Goal: Communication & Community: Answer question/provide support

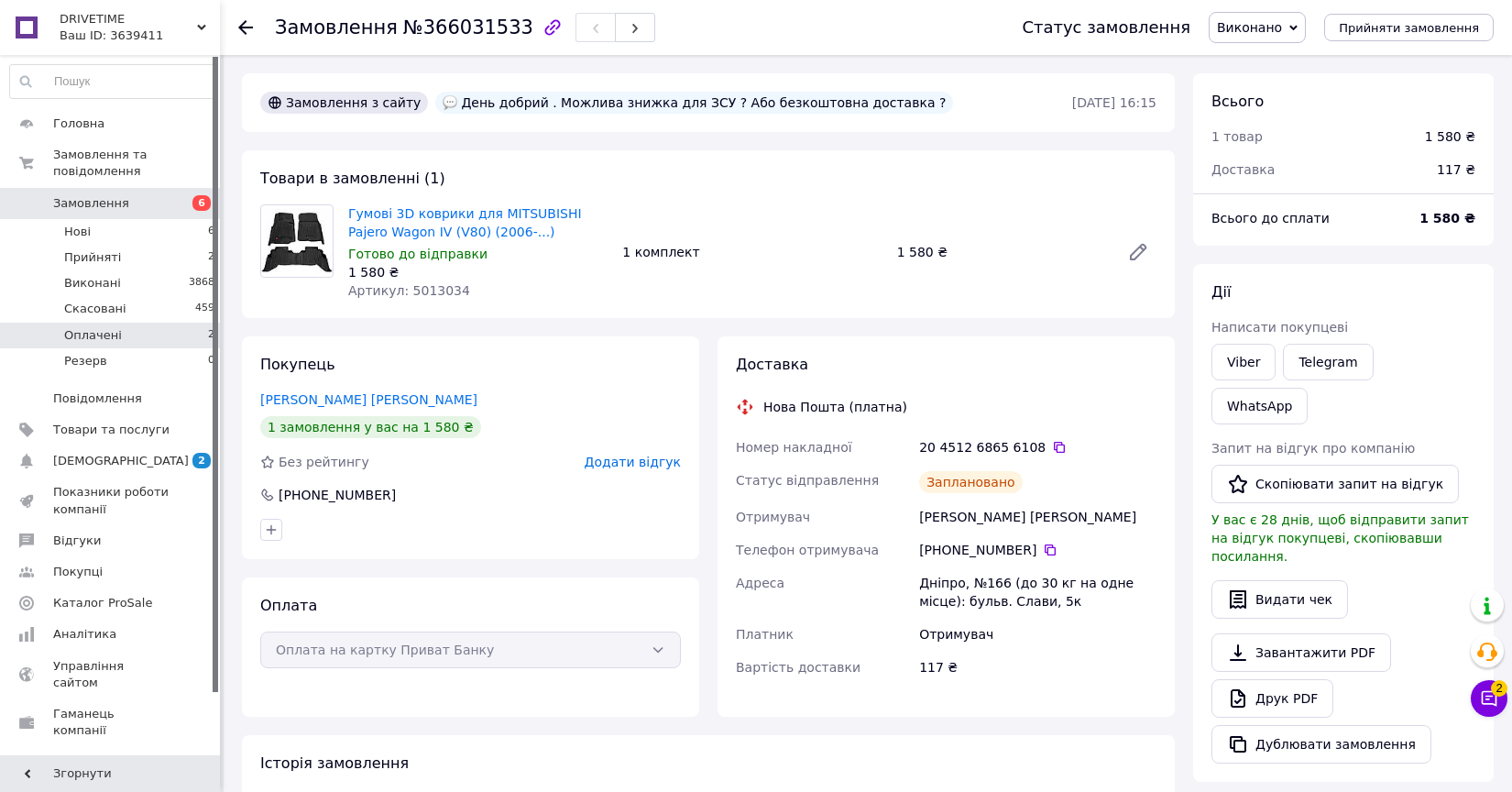
click at [163, 332] on li "Оплачені 2" at bounding box center [113, 335] width 226 height 26
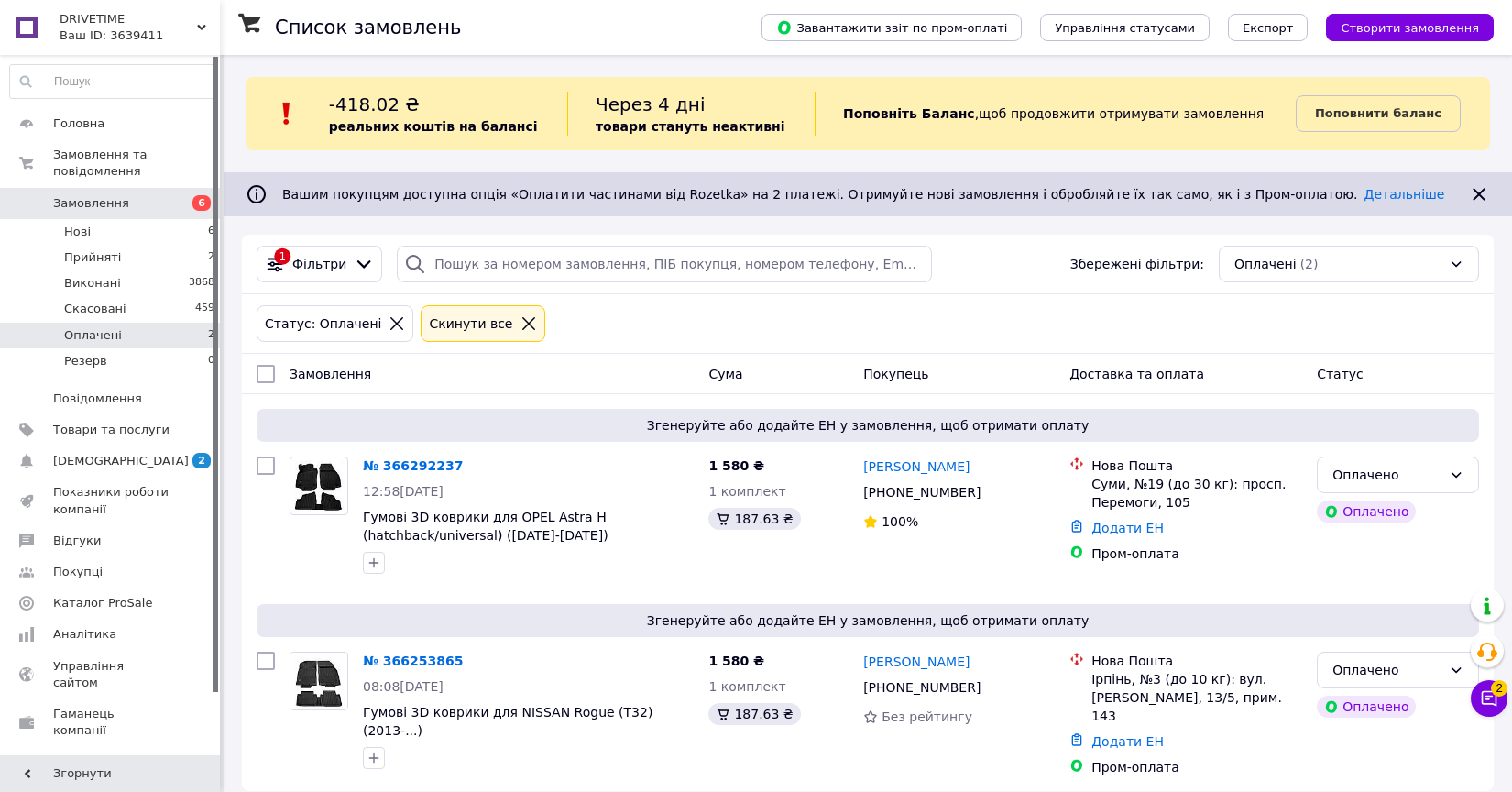
scroll to position [17, 0]
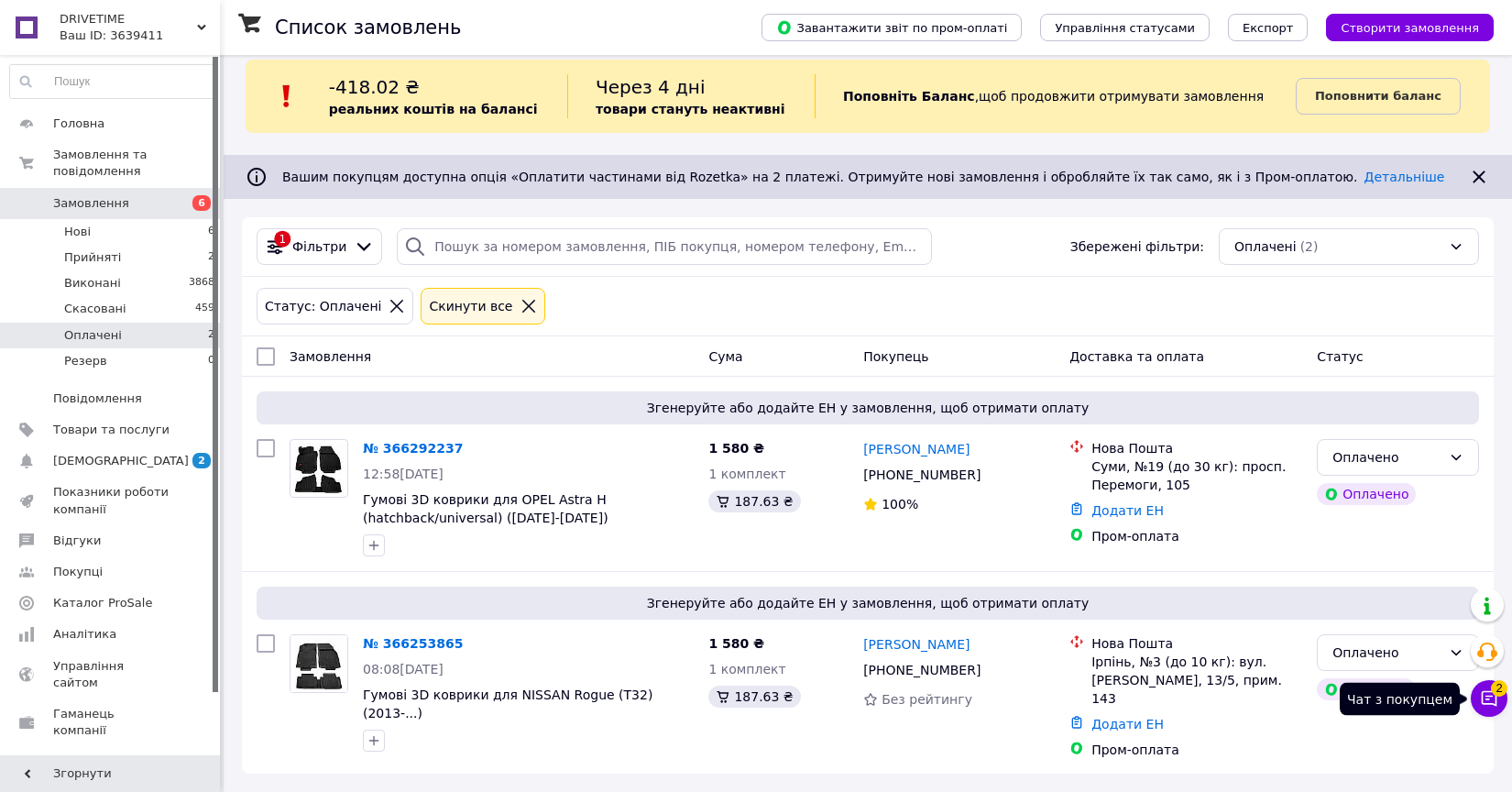
click at [1486, 696] on icon at bounding box center [1490, 698] width 15 height 15
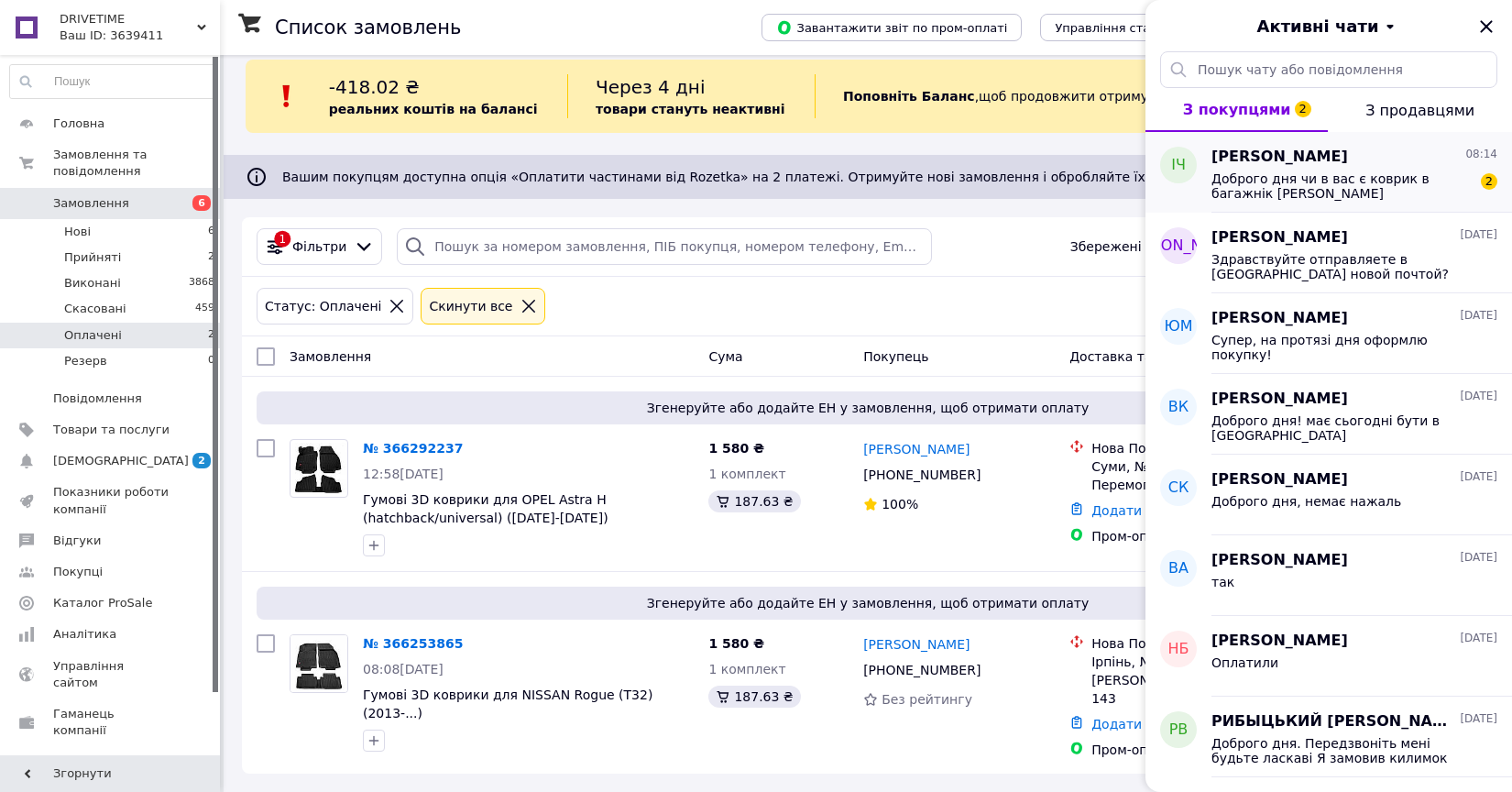
click at [1384, 164] on div "Іван Чикаловський 08:14" at bounding box center [1354, 157] width 286 height 21
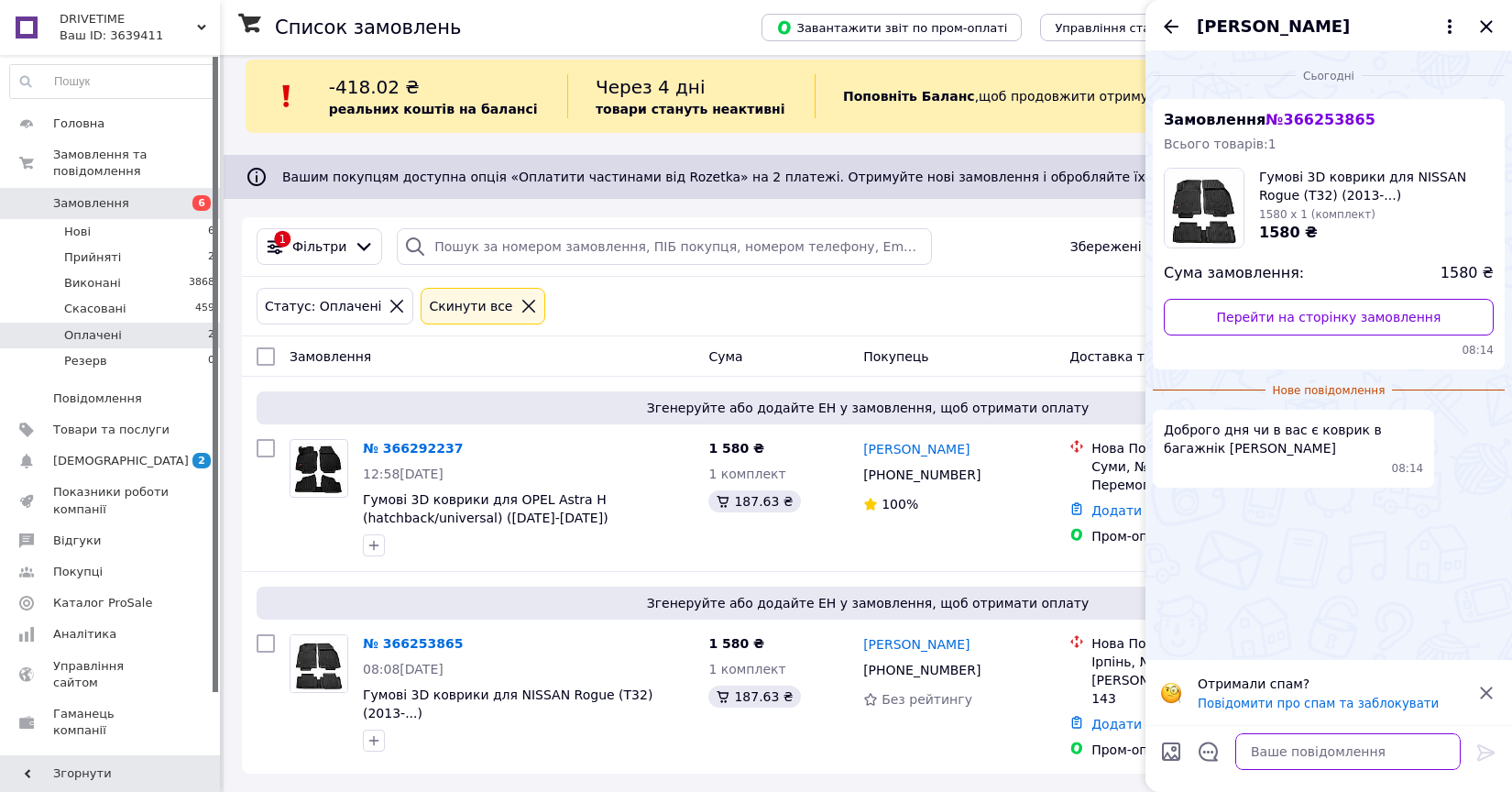
click at [1346, 747] on textarea at bounding box center [1348, 751] width 226 height 37
type textarea "Доброго дня є 1150 грн."
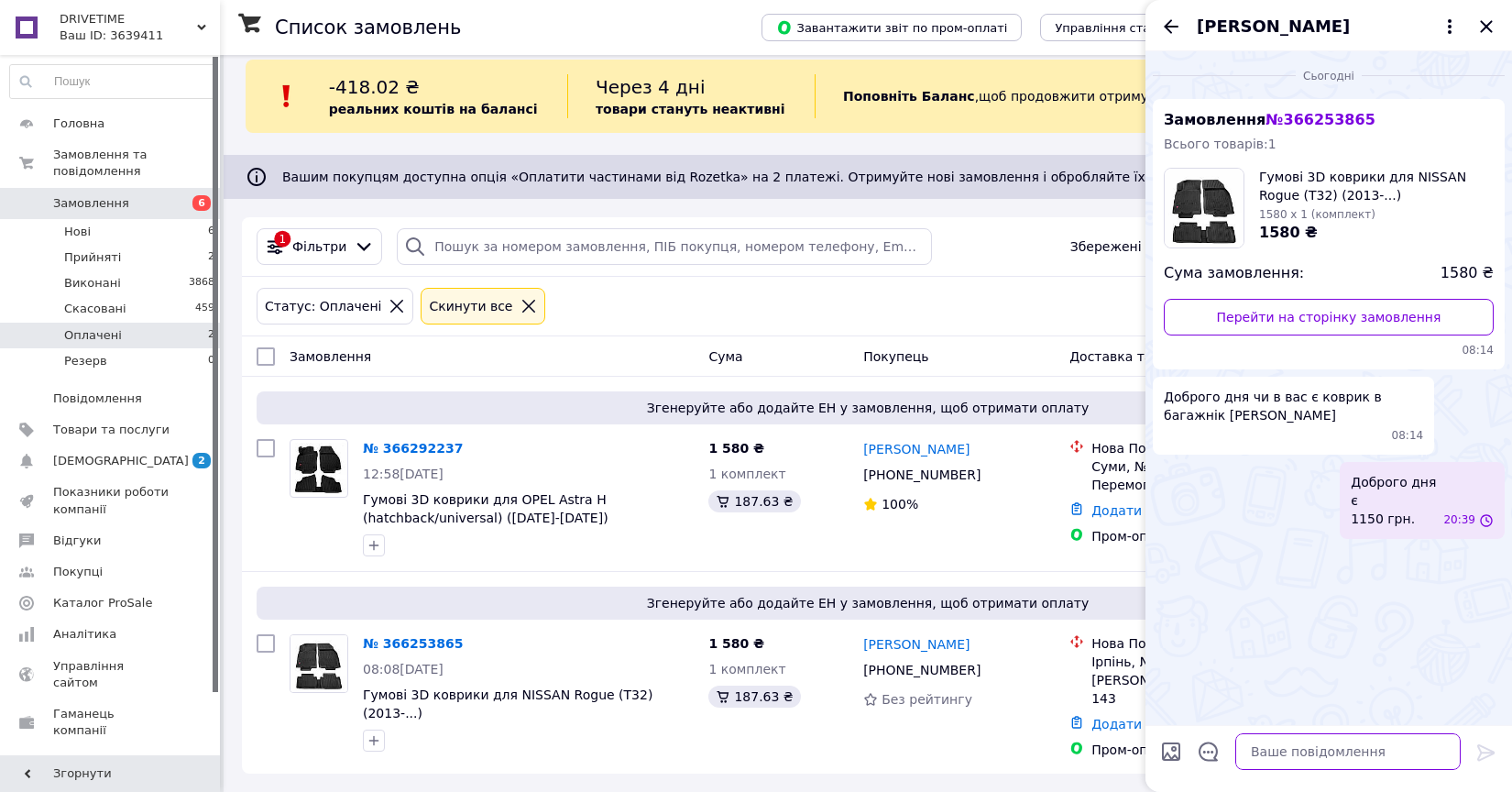
scroll to position [0, 0]
click at [157, 474] on link "Сповіщення 2 0" at bounding box center [113, 461] width 226 height 31
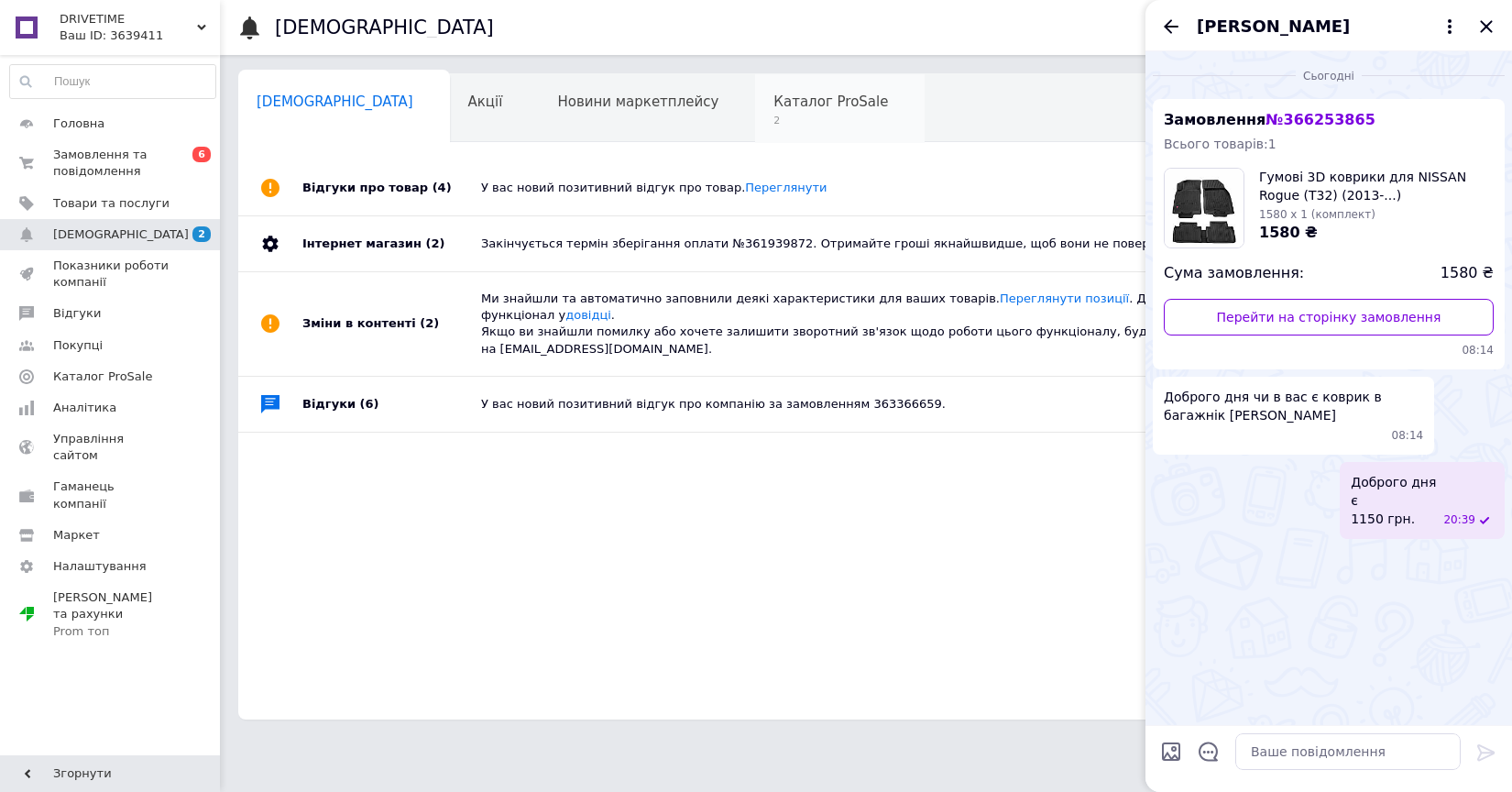
click at [756, 89] on div "Каталог ProSale 2" at bounding box center [840, 109] width 170 height 69
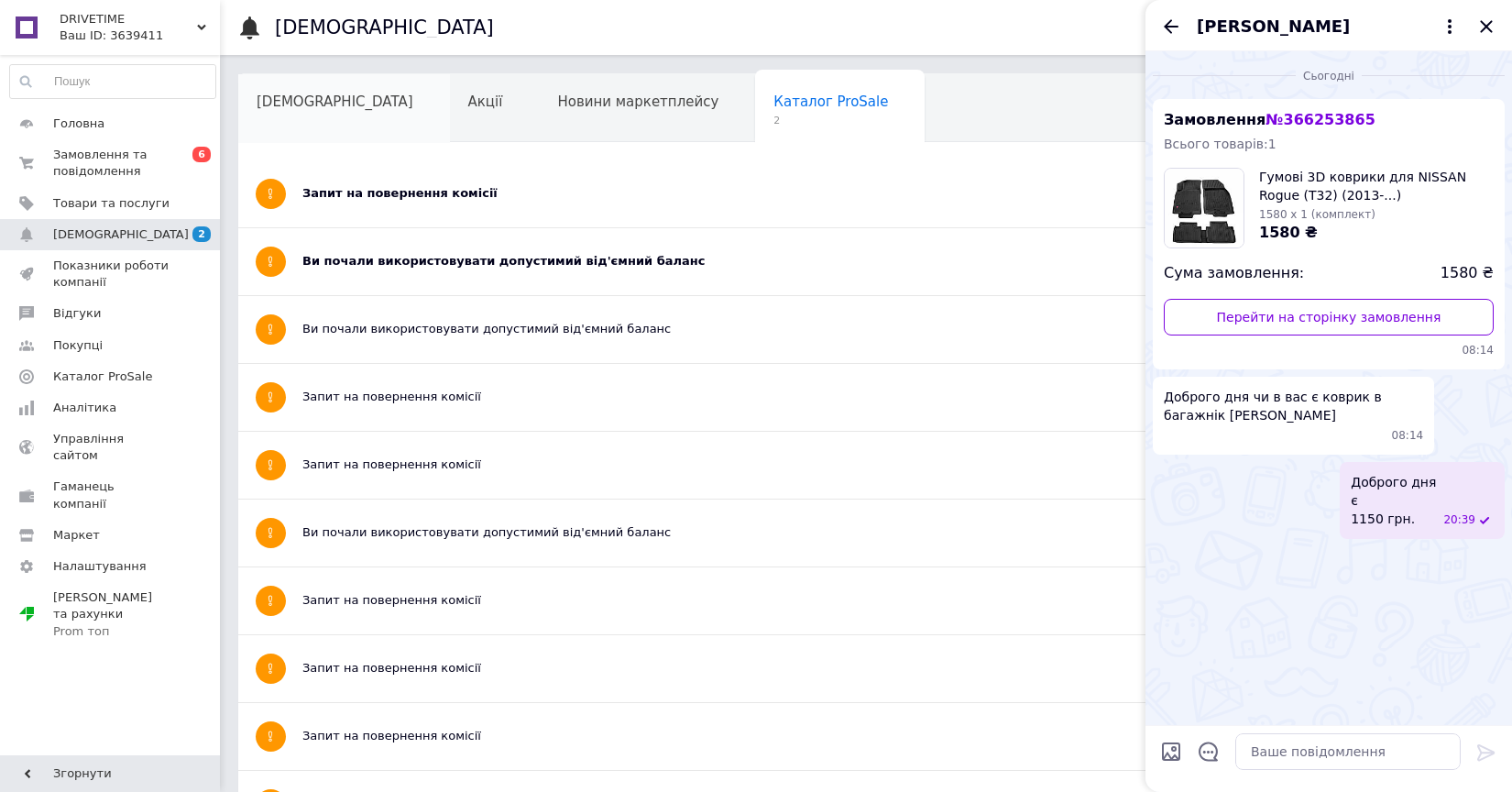
click at [258, 97] on span "[DEMOGRAPHIC_DATA]" at bounding box center [335, 101] width 156 height 16
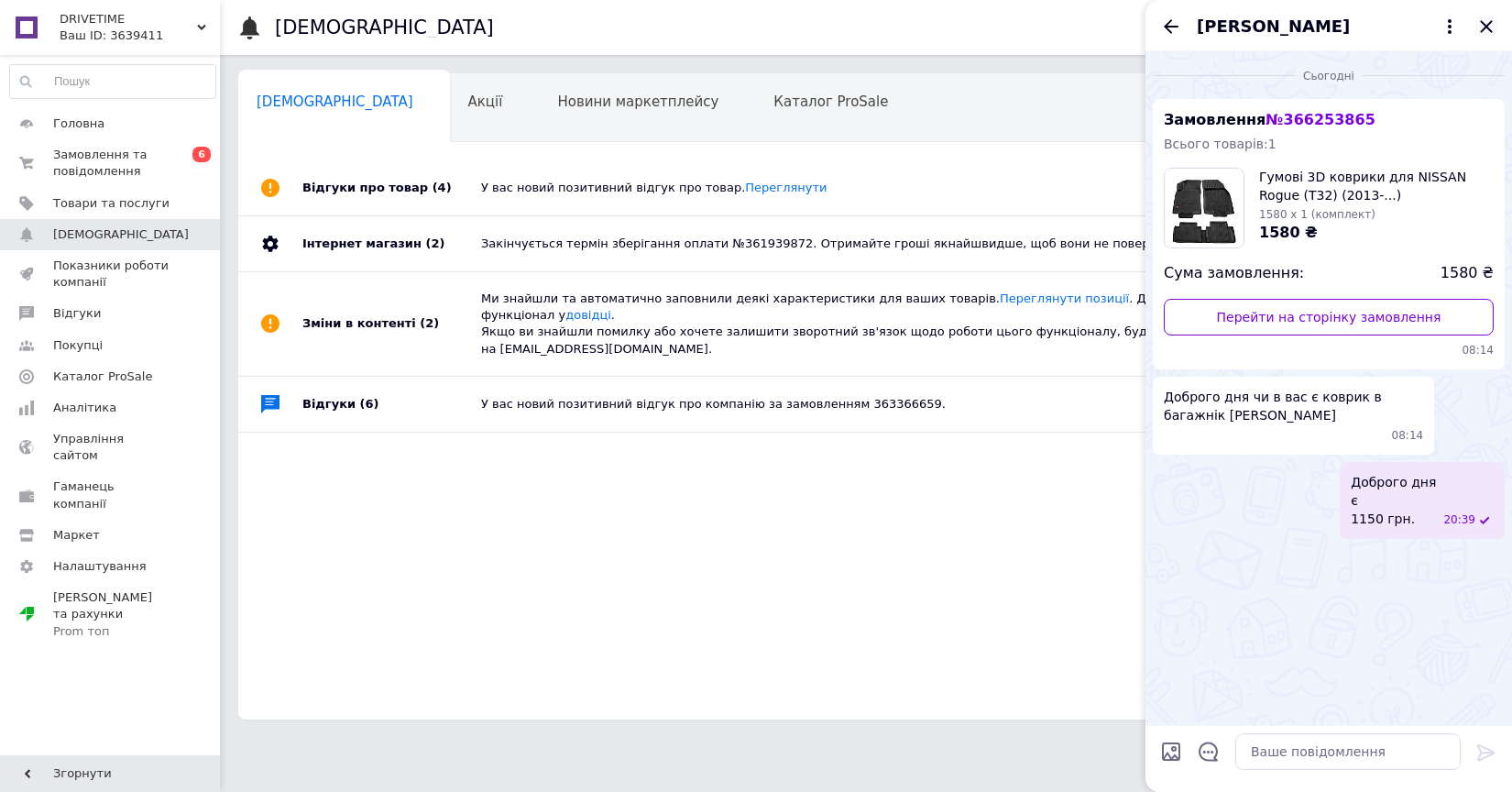
click at [1485, 31] on icon "Закрити" at bounding box center [1486, 26] width 22 height 22
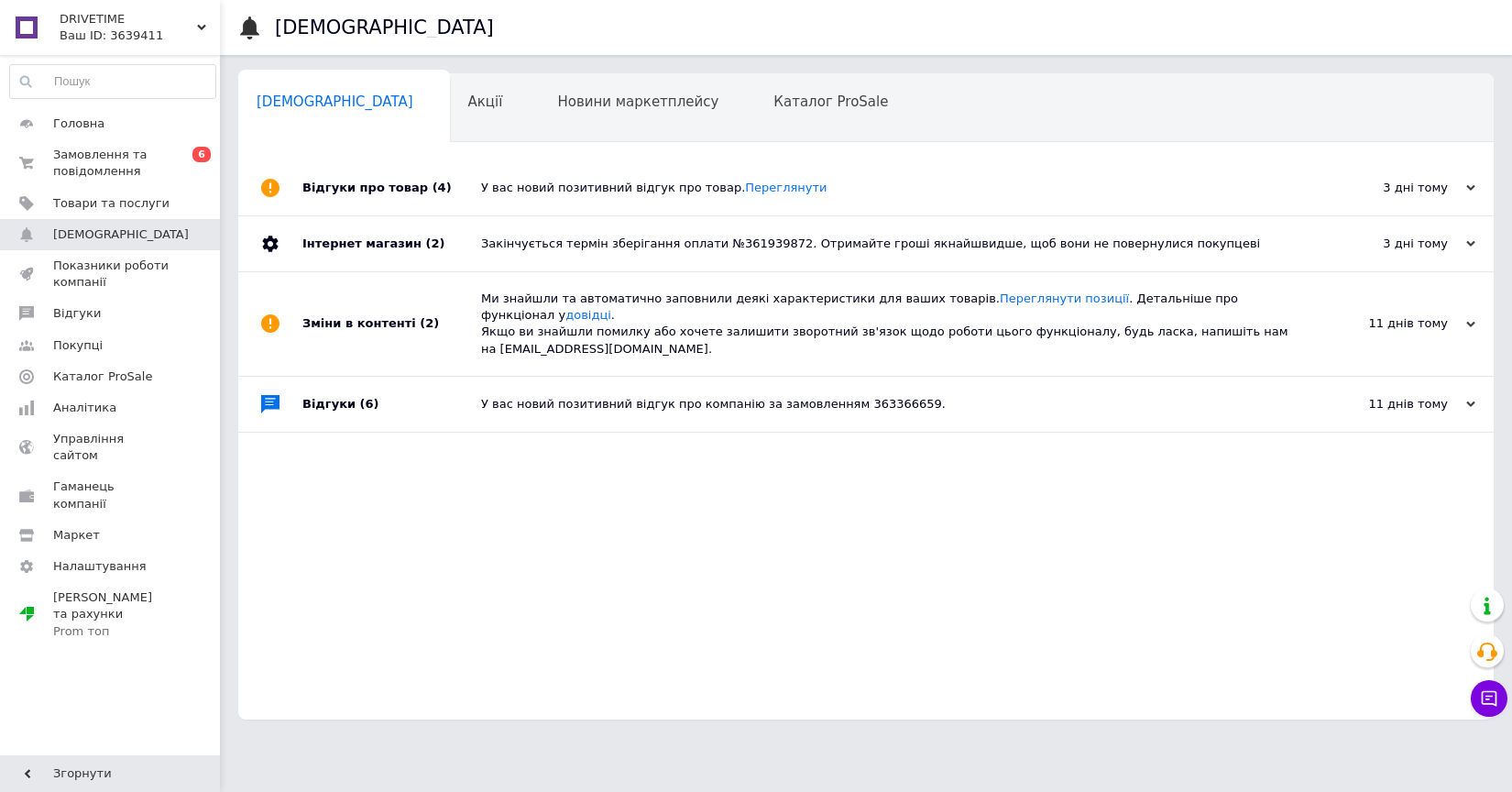
click at [1095, 246] on div "Закінчується термін зберігання оплати №361939872. Отримайте гроші якнайшвидше, …" at bounding box center [887, 243] width 811 height 16
